Goal: Transaction & Acquisition: Purchase product/service

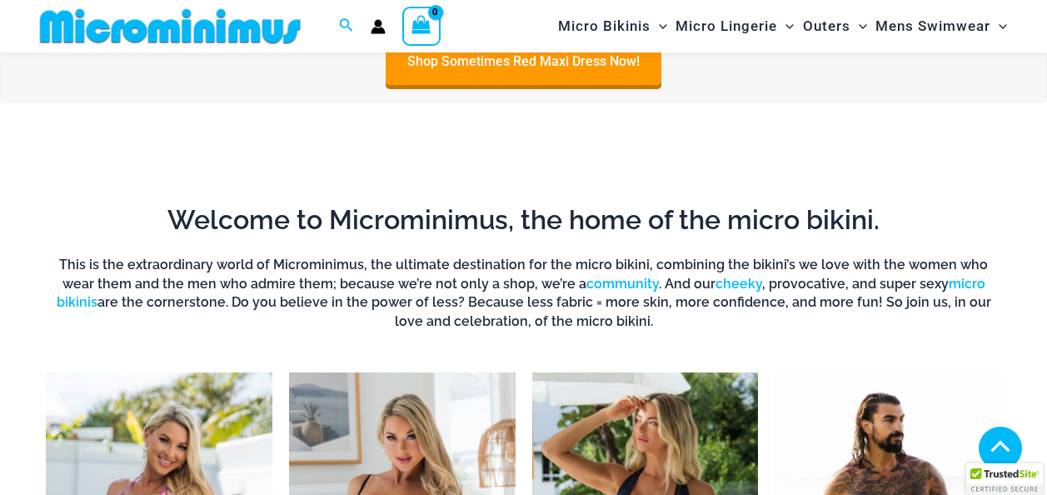
scroll to position [485, 0]
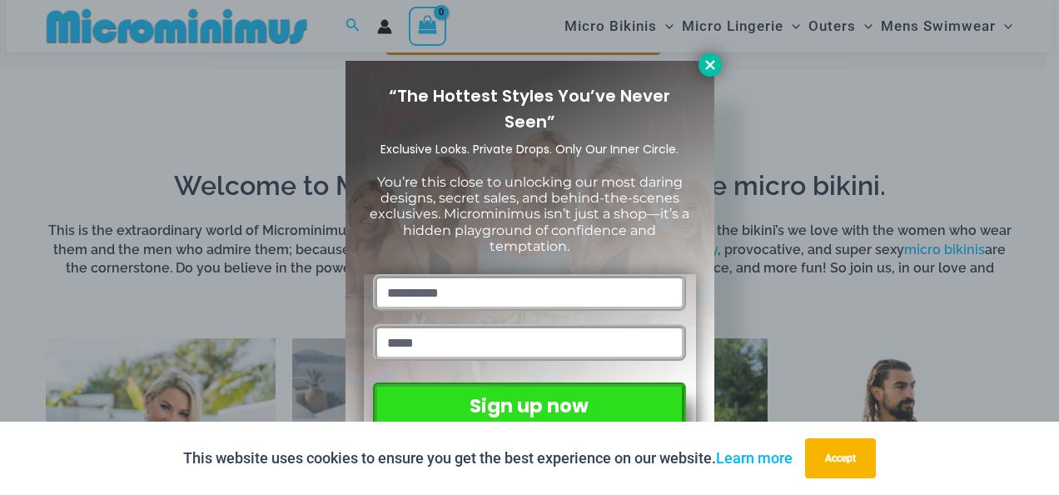
click at [721, 65] on button at bounding box center [710, 64] width 23 height 23
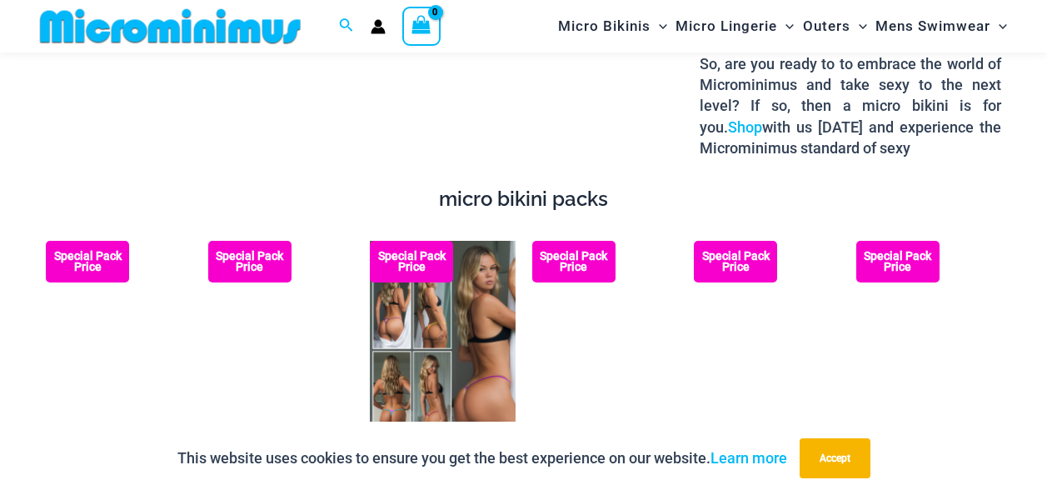
scroll to position [2233, 0]
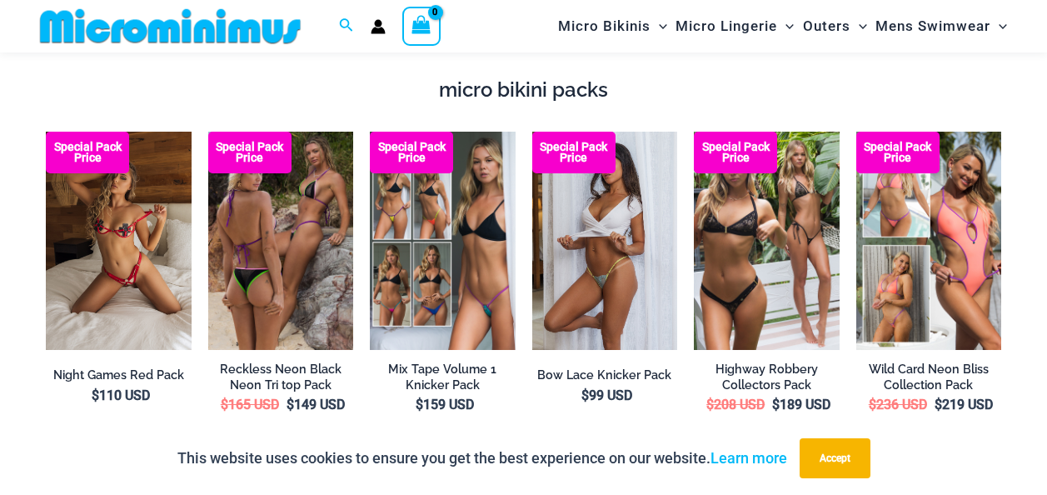
click at [628, 202] on img at bounding box center [605, 241] width 146 height 218
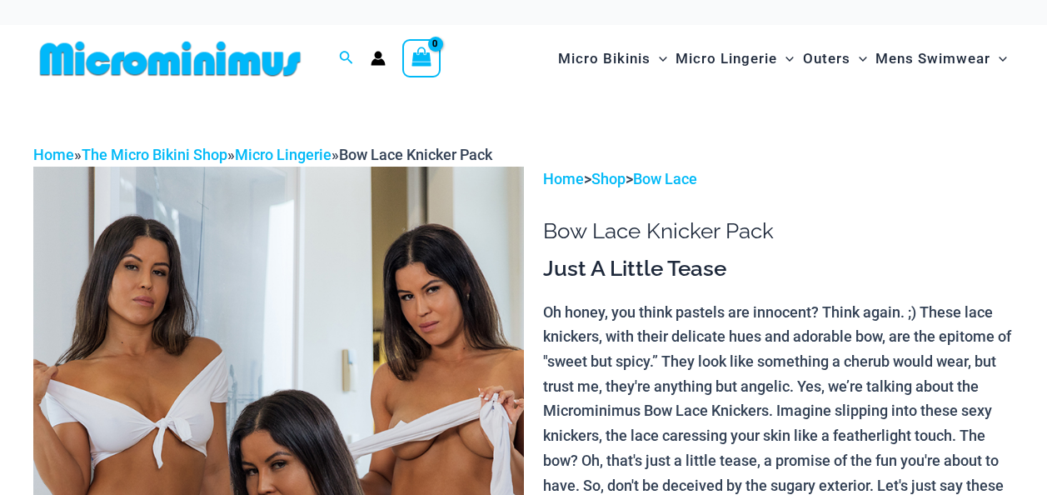
scroll to position [73, 0]
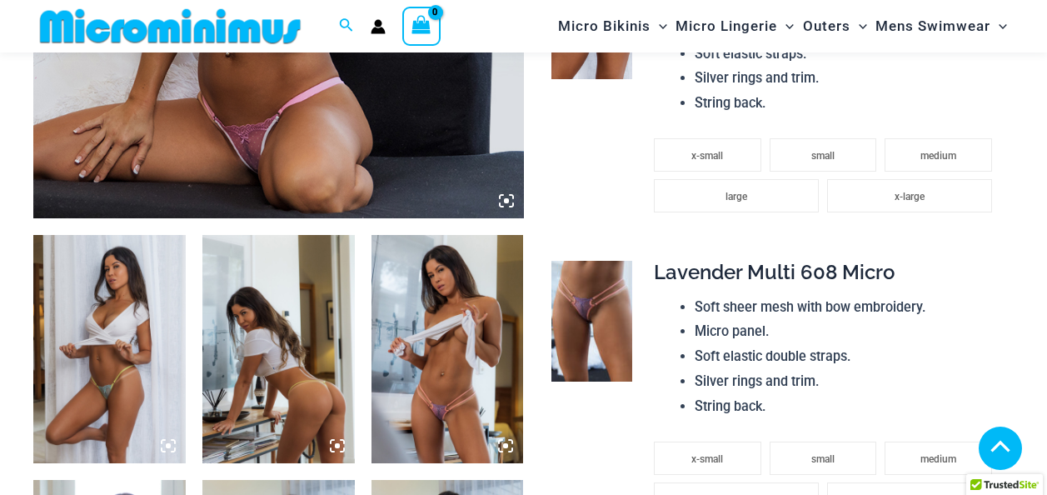
click at [431, 332] on img at bounding box center [447, 349] width 152 height 228
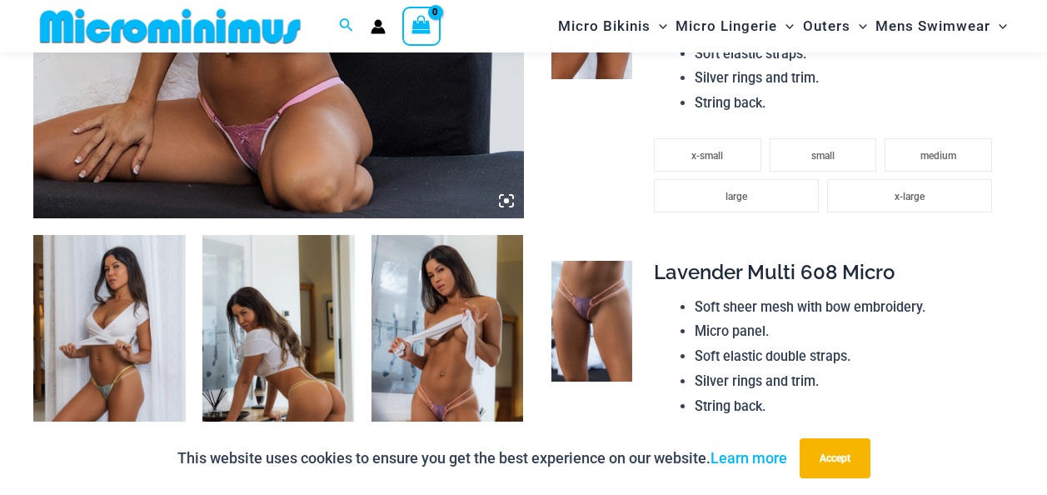
click at [431, 332] on div at bounding box center [522, 247] width 263 height 395
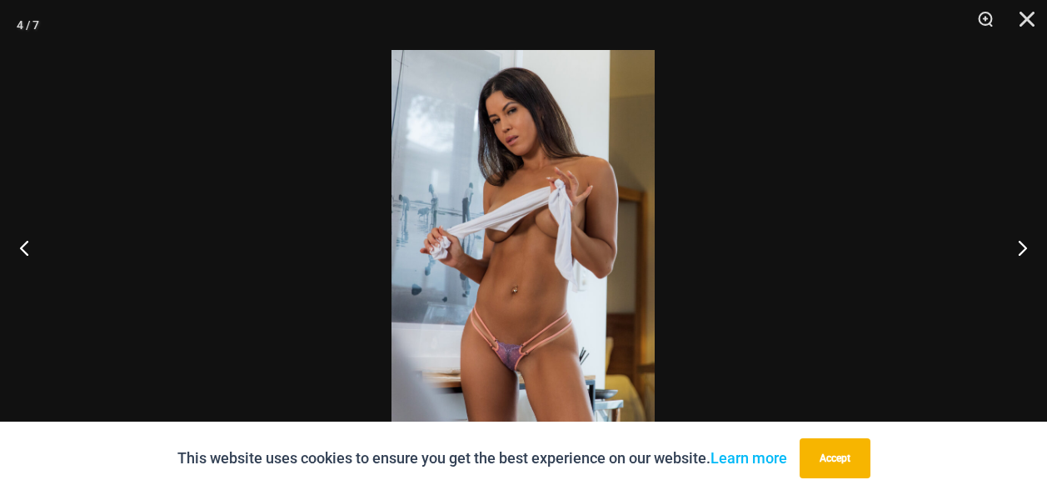
click at [529, 214] on img at bounding box center [522, 247] width 263 height 395
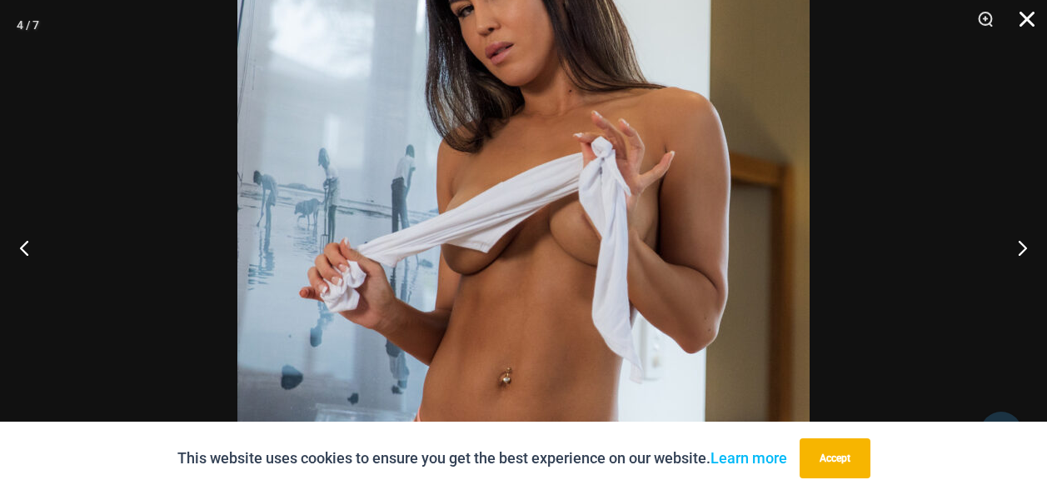
click at [1028, 25] on button "Close" at bounding box center [1021, 25] width 42 height 50
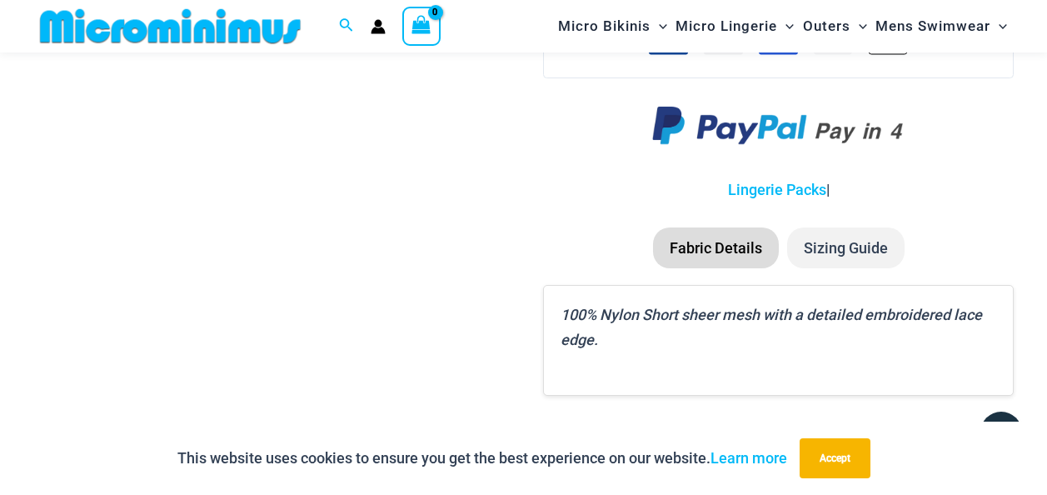
scroll to position [1918, 0]
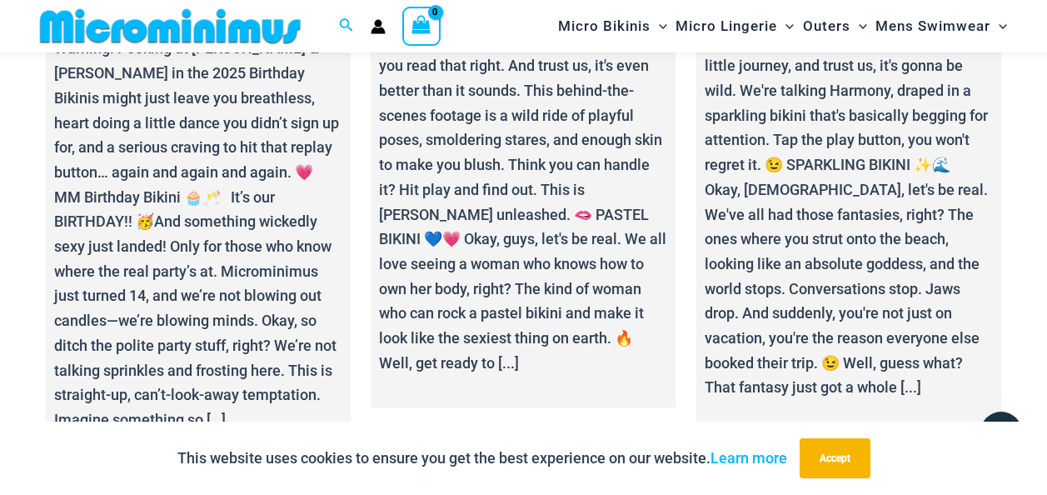
scroll to position [5107, 0]
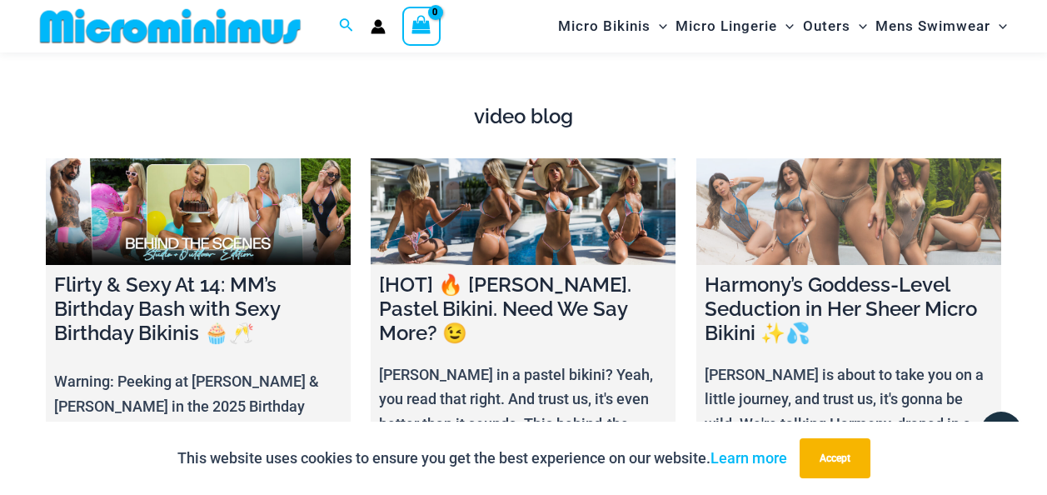
click at [865, 228] on link at bounding box center [848, 211] width 305 height 107
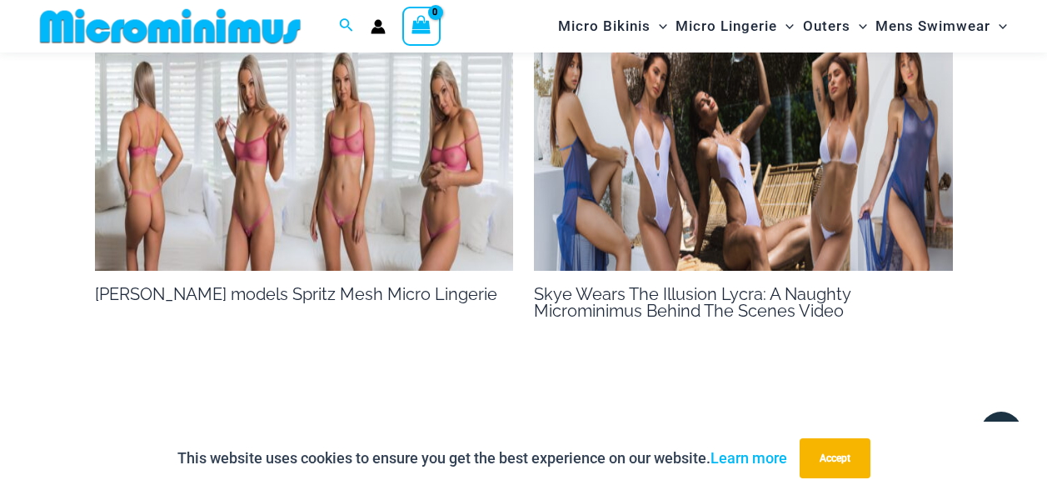
scroll to position [2650, 0]
